Goal: Information Seeking & Learning: Learn about a topic

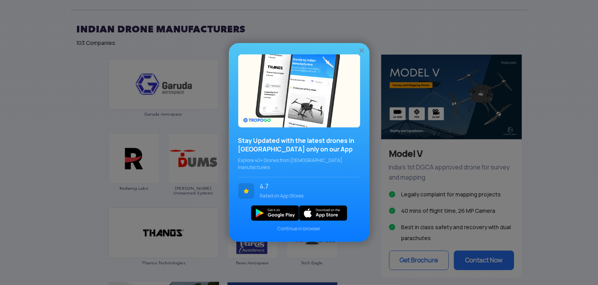
scroll to position [440, 0]
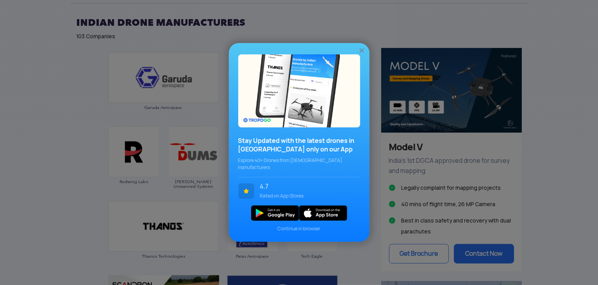
click at [361, 53] on img at bounding box center [361, 51] width 8 height 8
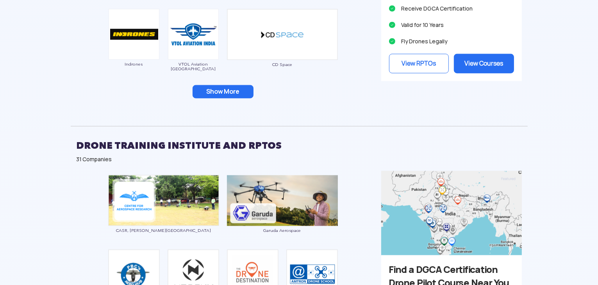
scroll to position [852, 0]
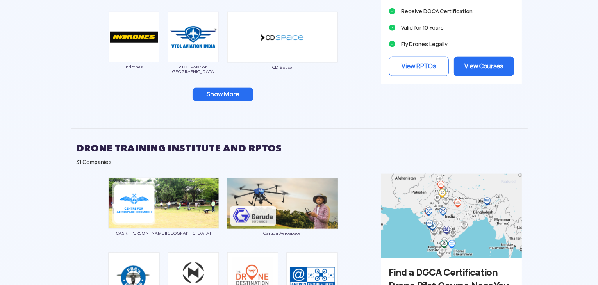
click at [236, 92] on button "Show More" at bounding box center [222, 94] width 61 height 13
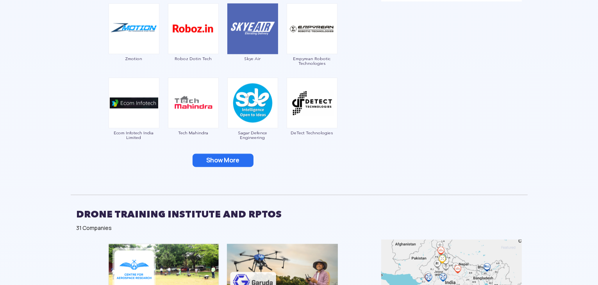
scroll to position [935, 0]
click at [228, 164] on button "Show More" at bounding box center [222, 159] width 61 height 13
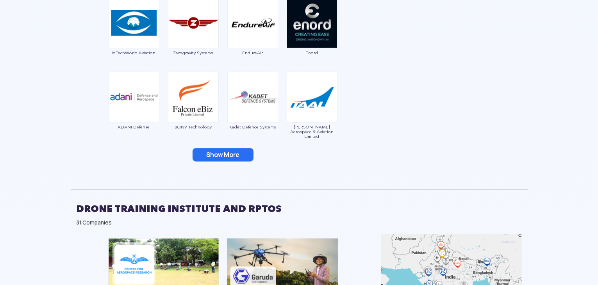
scroll to position [1089, 0]
click at [227, 155] on button "Show More" at bounding box center [222, 154] width 61 height 13
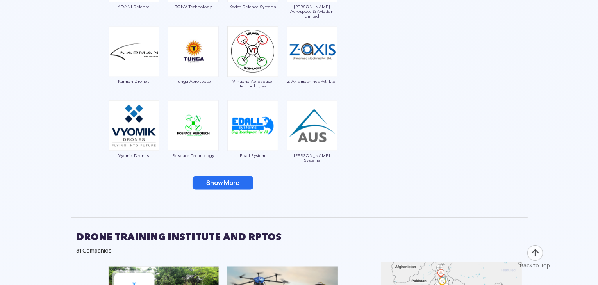
scroll to position [1209, 0]
click at [233, 180] on button "Show More" at bounding box center [222, 182] width 61 height 13
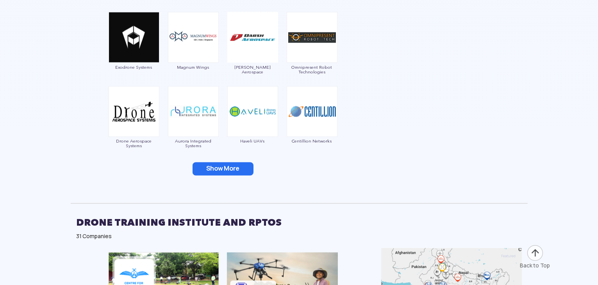
scroll to position [1372, 0]
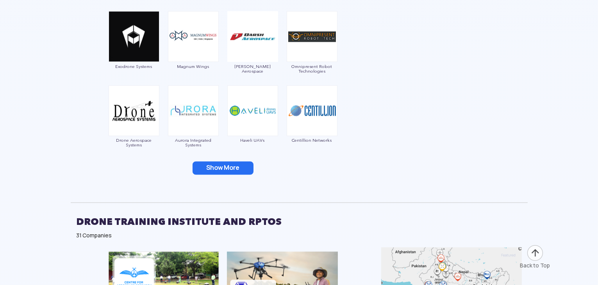
click at [233, 167] on button "Show More" at bounding box center [222, 168] width 61 height 13
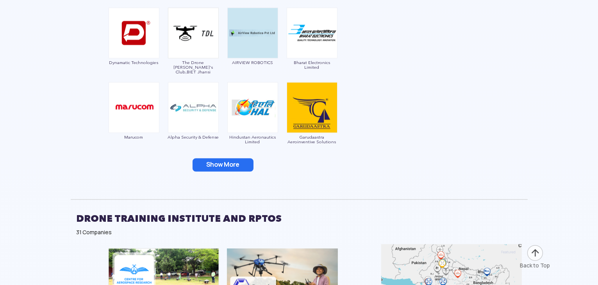
scroll to position [1525, 0]
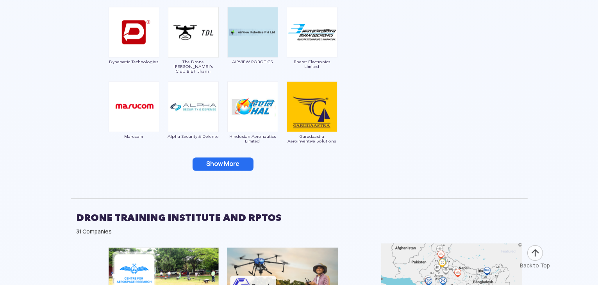
click at [231, 164] on button "Show More" at bounding box center [222, 163] width 61 height 13
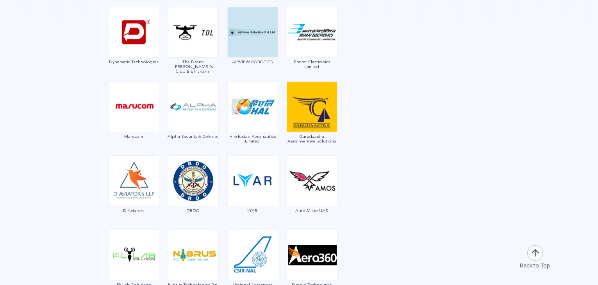
scroll to position [1678, 0]
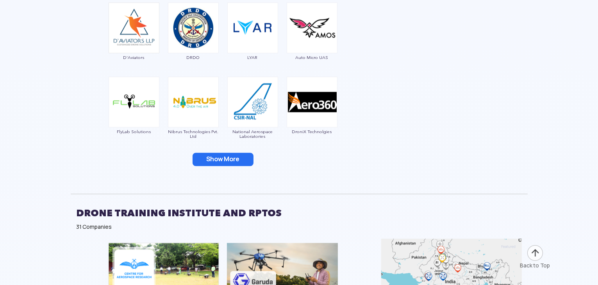
click at [225, 158] on button "Show More" at bounding box center [222, 159] width 61 height 13
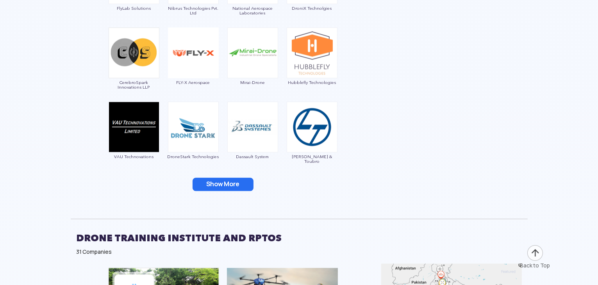
scroll to position [1803, 0]
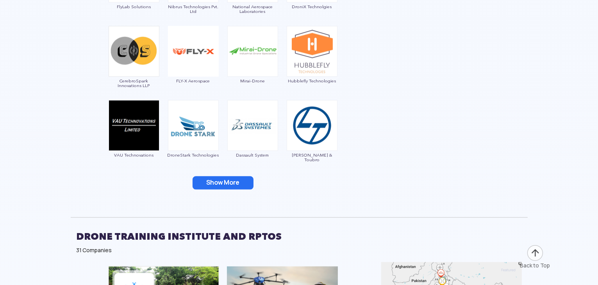
click at [226, 179] on button "Show More" at bounding box center [222, 182] width 61 height 13
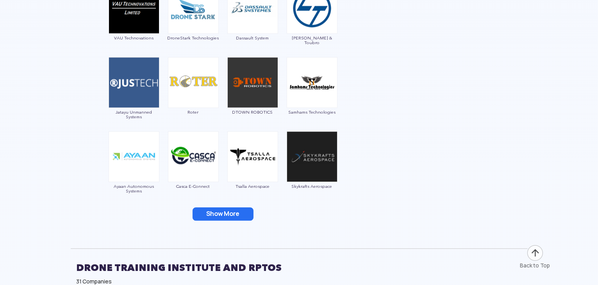
scroll to position [1942, 0]
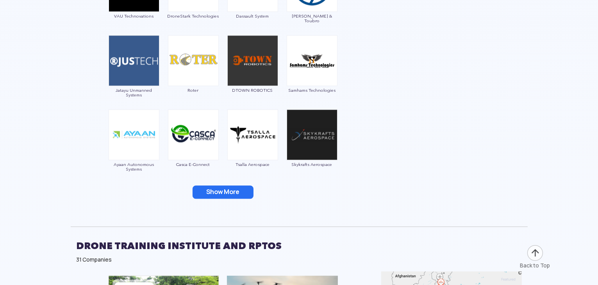
click at [226, 185] on button "Show More" at bounding box center [222, 191] width 61 height 13
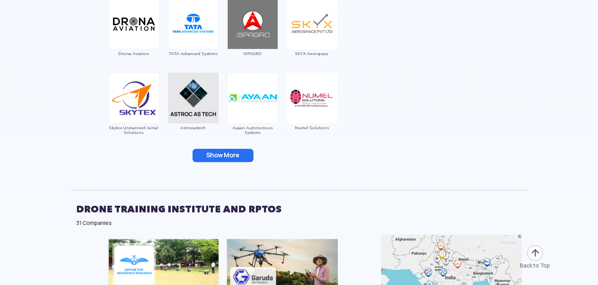
scroll to position [2129, 0]
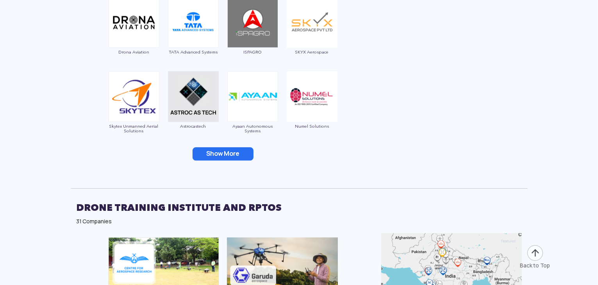
click at [219, 148] on button "Show More" at bounding box center [222, 153] width 61 height 13
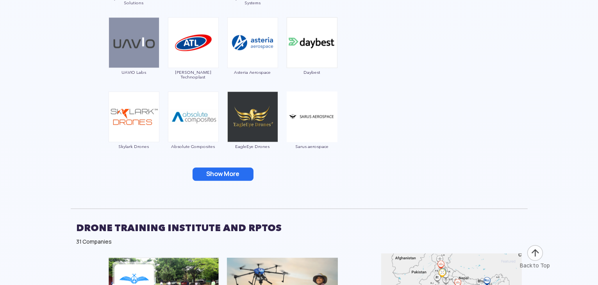
scroll to position [2257, 0]
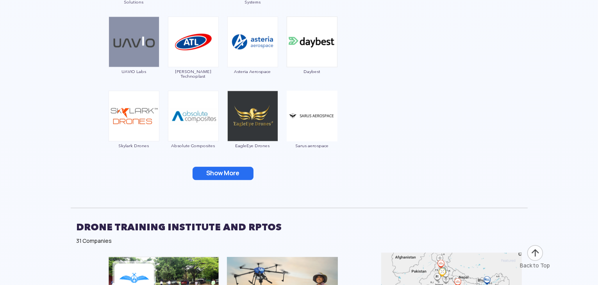
click at [227, 170] on button "Show More" at bounding box center [222, 173] width 61 height 13
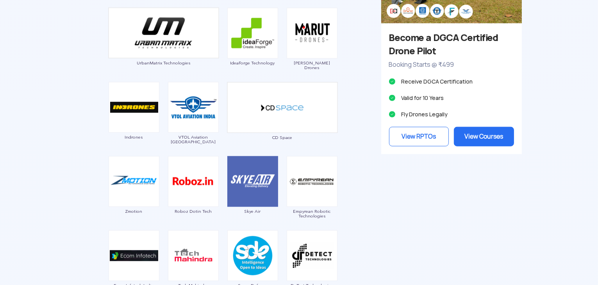
scroll to position [783, 0]
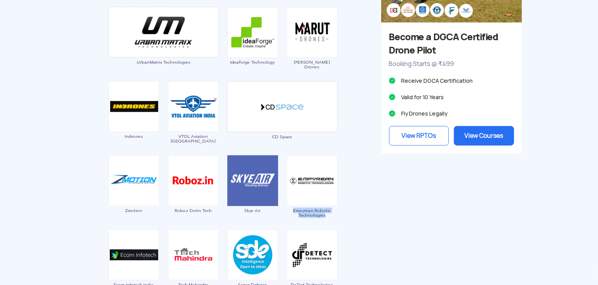
drag, startPoint x: 290, startPoint y: 207, endPoint x: 332, endPoint y: 219, distance: 44.3
click at [332, 219] on div "Empyrean Robotic Technologies" at bounding box center [312, 188] width 52 height 66
copy span "Empyrean Robotic Technologies"
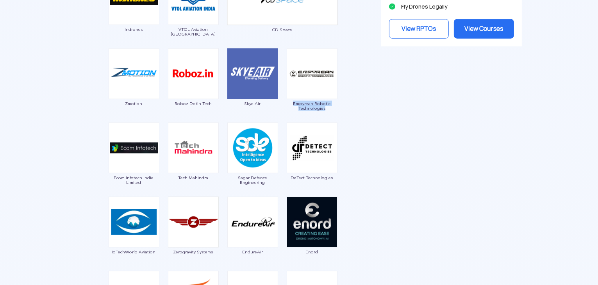
scroll to position [901, 0]
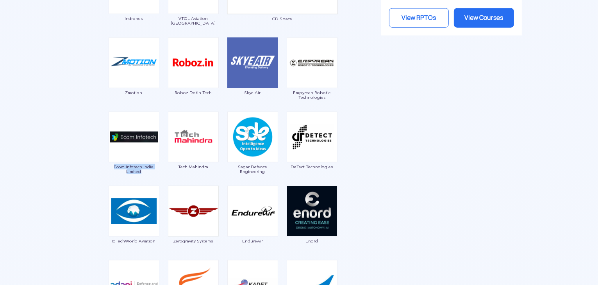
drag, startPoint x: 110, startPoint y: 163, endPoint x: 150, endPoint y: 172, distance: 40.9
click at [150, 172] on div "Ecom Infotech India Limited" at bounding box center [134, 145] width 52 height 66
copy span "Ecom Infotech India Limited"
drag, startPoint x: 236, startPoint y: 162, endPoint x: 279, endPoint y: 177, distance: 46.2
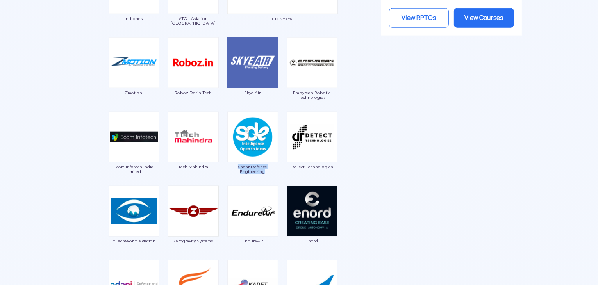
copy span "Sagar Defence Engineering"
drag, startPoint x: 339, startPoint y: 167, endPoint x: 288, endPoint y: 168, distance: 51.1
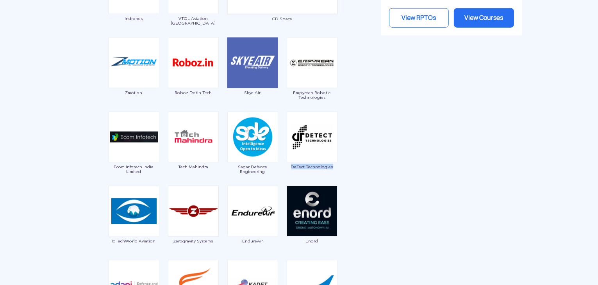
copy span "DeTect Technologies"
click at [109, 240] on span "IoTechWorld Aviation" at bounding box center [134, 240] width 52 height 5
drag, startPoint x: 109, startPoint y: 240, endPoint x: 167, endPoint y: 239, distance: 57.8
copy span "IoTechWorld Aviation"
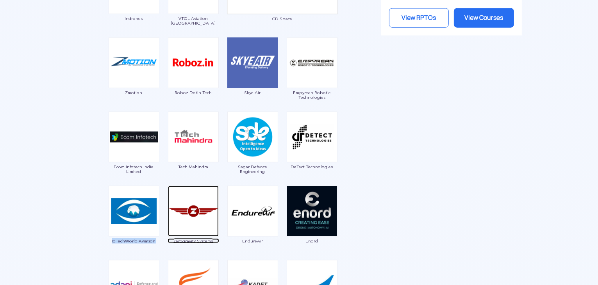
click at [215, 240] on span "Zerogravity Systems" at bounding box center [193, 240] width 52 height 5
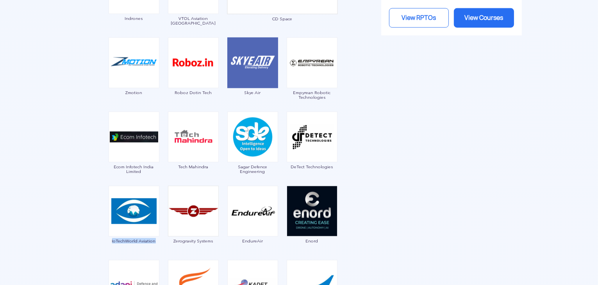
drag, startPoint x: 219, startPoint y: 239, endPoint x: 170, endPoint y: 239, distance: 48.8
copy span "Zerogravity Systems"
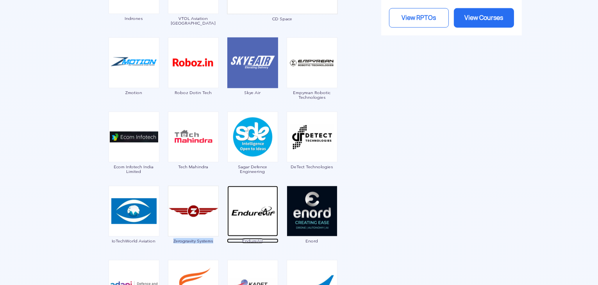
click at [264, 240] on span "EndureAir" at bounding box center [253, 240] width 52 height 5
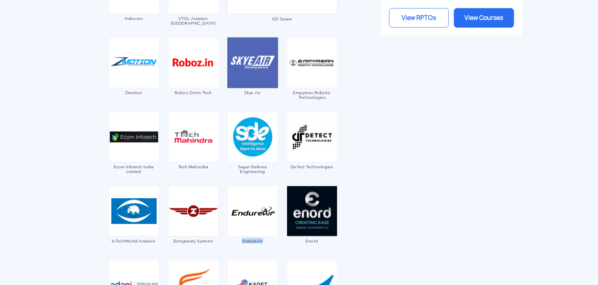
drag, startPoint x: 265, startPoint y: 245, endPoint x: 239, endPoint y: 240, distance: 26.9
click at [239, 240] on div "EndureAir" at bounding box center [253, 219] width 52 height 66
copy span "EndureAir"
click at [329, 242] on span "Enord" at bounding box center [312, 240] width 52 height 5
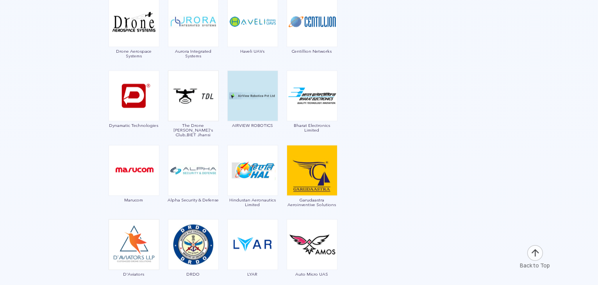
scroll to position [1461, 0]
drag, startPoint x: 299, startPoint y: 197, endPoint x: 340, endPoint y: 206, distance: 42.1
click at [340, 206] on div "Garuda Aerospace Throttle Aerospace General Aeronautics Redwing Labs [PERSON_NA…" at bounding box center [223, 73] width 304 height 2092
copy span "Garudaastra Aeroinventive Solutions"
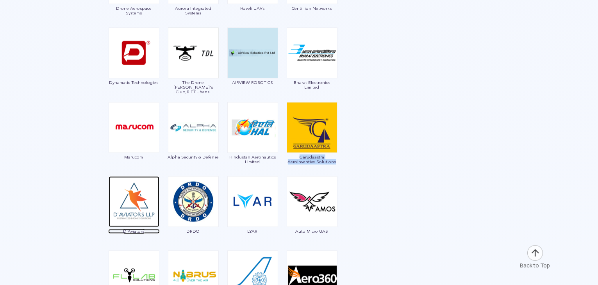
click at [148, 231] on span "D'Aviators" at bounding box center [134, 231] width 52 height 5
click at [83, 237] on div "Garuda Aerospace Throttle Aerospace General Aeronautics Redwing Labs [PERSON_NA…" at bounding box center [223, 30] width 304 height 2092
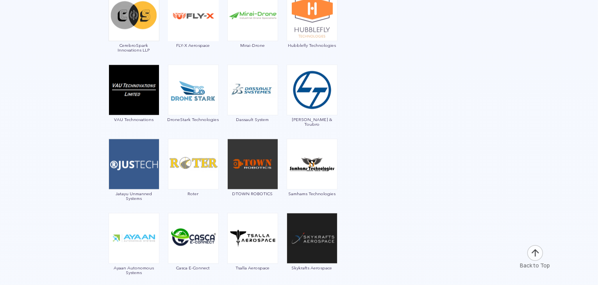
scroll to position [1864, 0]
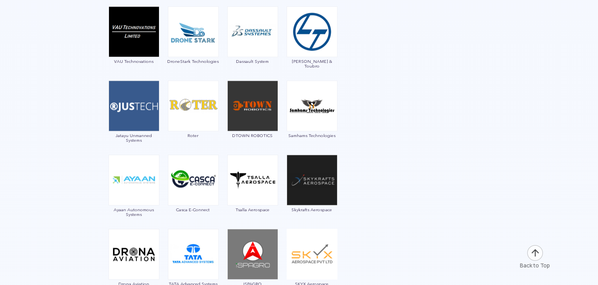
click at [322, 216] on div "Skykrafts Aerospace" at bounding box center [312, 188] width 52 height 66
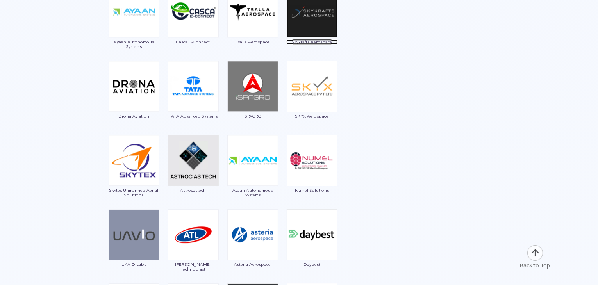
scroll to position [2065, 0]
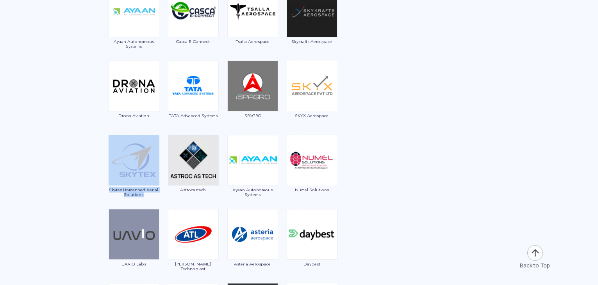
drag, startPoint x: 107, startPoint y: 189, endPoint x: 147, endPoint y: 195, distance: 40.6
click at [147, 195] on span "Skytex Unmanned Aerial Solutions" at bounding box center [134, 191] width 52 height 9
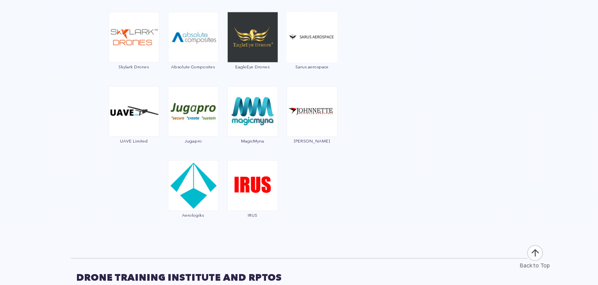
scroll to position [2337, 0]
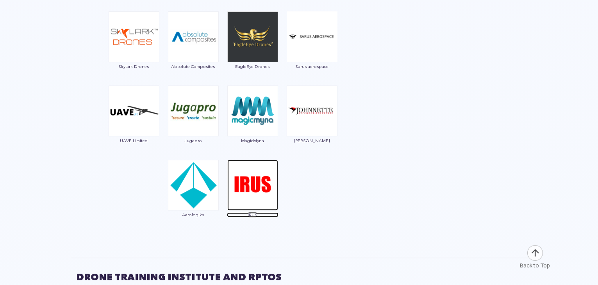
click at [244, 181] on img at bounding box center [252, 185] width 51 height 51
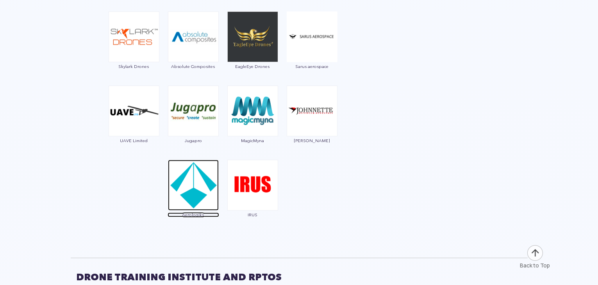
click at [204, 178] on img at bounding box center [193, 185] width 51 height 51
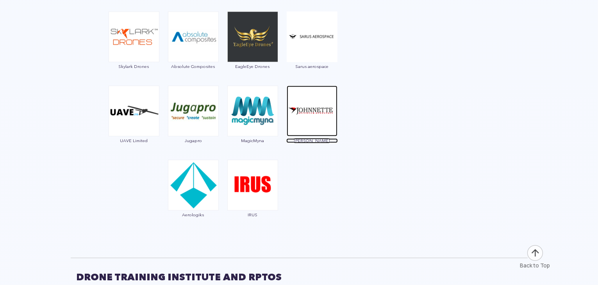
click at [308, 103] on img at bounding box center [311, 110] width 51 height 51
